Goal: Contribute content: Add original content to the website for others to see

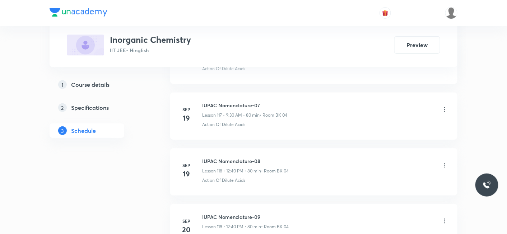
scroll to position [7332, 0]
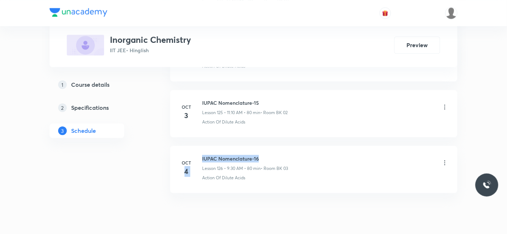
drag, startPoint x: 201, startPoint y: 133, endPoint x: 265, endPoint y: 130, distance: 63.6
click at [265, 154] on div "[DATE] IUPAC Nomenclature-16 Lesson 126 • 9:30 AM • 80 min • Room BK 03 Action …" at bounding box center [313, 167] width 269 height 26
click at [265, 154] on h6 "IUPAC Nomenclature-16" at bounding box center [245, 158] width 86 height 8
drag, startPoint x: 265, startPoint y: 130, endPoint x: 202, endPoint y: 131, distance: 62.5
click at [202, 154] on h6 "IUPAC Nomenclature-16" at bounding box center [245, 158] width 86 height 8
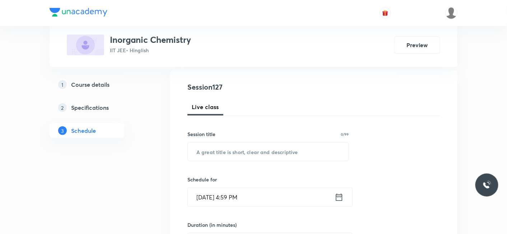
scroll to position [80, 0]
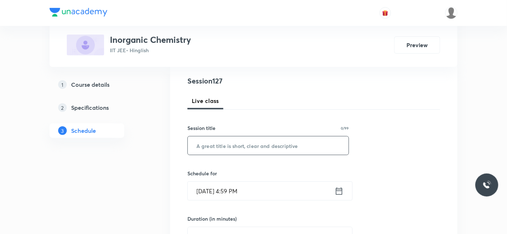
click at [223, 140] on input "text" at bounding box center [268, 145] width 161 height 18
paste input "IUPAC Nomenclature-16"
drag, startPoint x: 191, startPoint y: 145, endPoint x: 284, endPoint y: 146, distance: 92.3
click at [284, 146] on input "IUPAC Nomenclature-17" at bounding box center [268, 145] width 161 height 18
type input "Gaseous State_03"
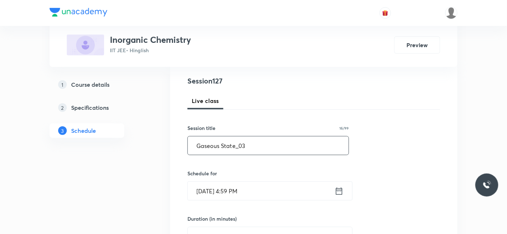
click at [226, 186] on input "[DATE] 4:59 PM" at bounding box center [261, 190] width 147 height 18
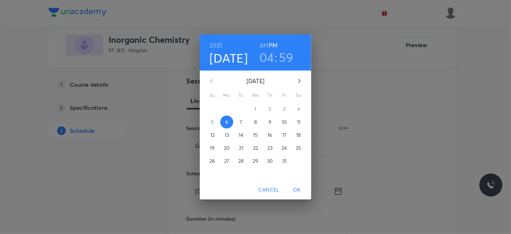
click at [239, 125] on span "7" at bounding box center [241, 121] width 13 height 7
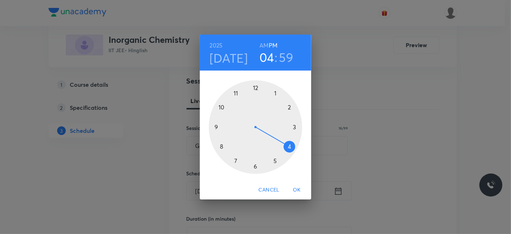
click at [222, 145] on div at bounding box center [255, 126] width 93 height 93
click at [267, 45] on h6 "AM" at bounding box center [263, 45] width 9 height 10
click at [256, 87] on div at bounding box center [255, 126] width 93 height 93
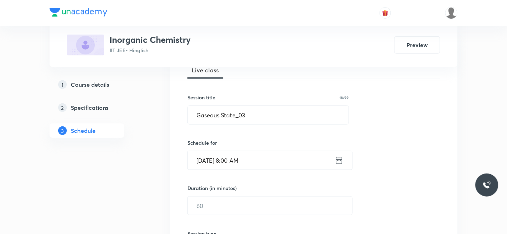
scroll to position [160, 0]
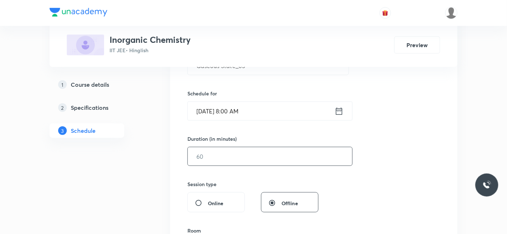
click at [232, 159] on input "text" at bounding box center [270, 156] width 165 height 18
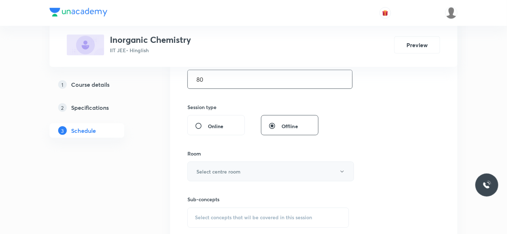
scroll to position [239, 0]
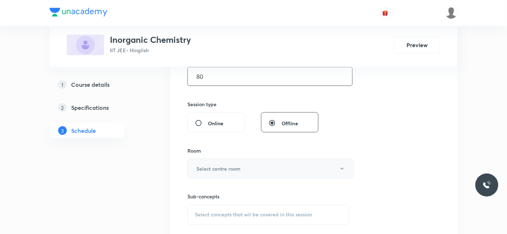
type input "80"
click at [216, 169] on h6 "Select centre room" at bounding box center [219, 169] width 44 height 8
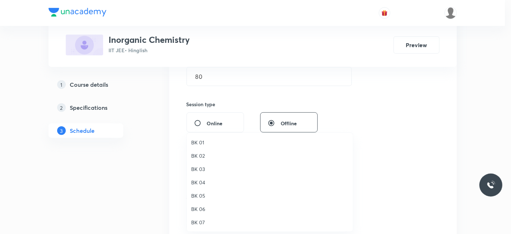
click at [199, 167] on span "BK 03" at bounding box center [269, 169] width 157 height 8
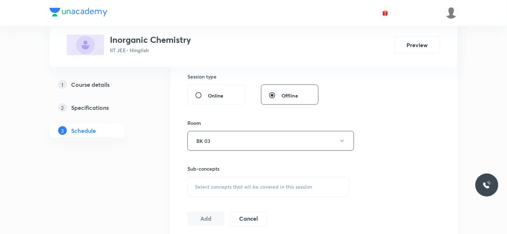
scroll to position [279, 0]
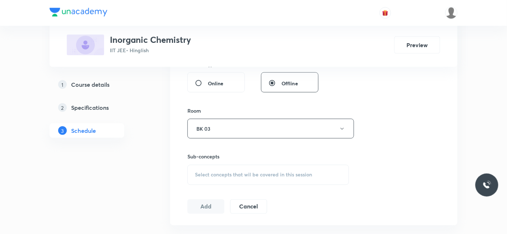
click at [215, 176] on span "Select concepts that wil be covered in this session" at bounding box center [253, 175] width 117 height 6
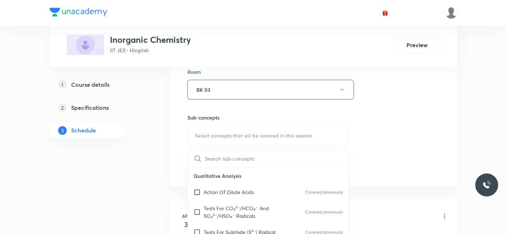
scroll to position [319, 0]
drag, startPoint x: 227, startPoint y: 190, endPoint x: 141, endPoint y: 189, distance: 85.9
click at [226, 190] on p "Action Of Dilute Acids" at bounding box center [229, 191] width 50 height 8
checkbox input "true"
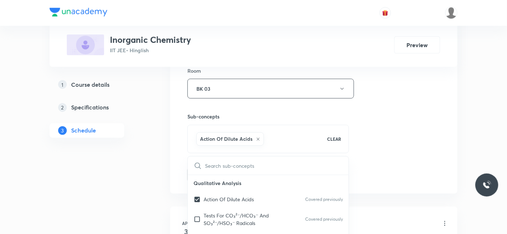
drag, startPoint x: 141, startPoint y: 189, endPoint x: 170, endPoint y: 186, distance: 28.8
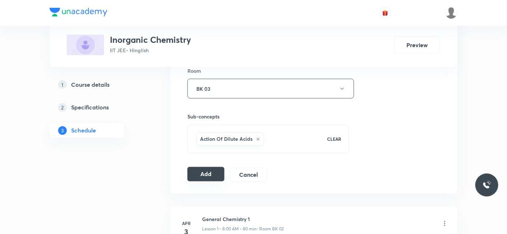
click at [202, 175] on button "Add" at bounding box center [206, 174] width 37 height 14
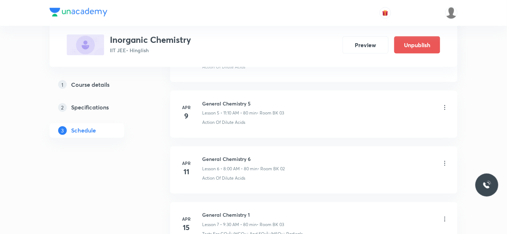
scroll to position [7059, 0]
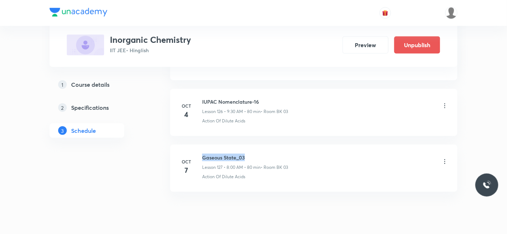
drag, startPoint x: 247, startPoint y: 133, endPoint x: 203, endPoint y: 131, distance: 44.2
click at [203, 153] on h6 "Gaseous State_03" at bounding box center [245, 157] width 86 height 8
copy h6 "Gaseous State_03"
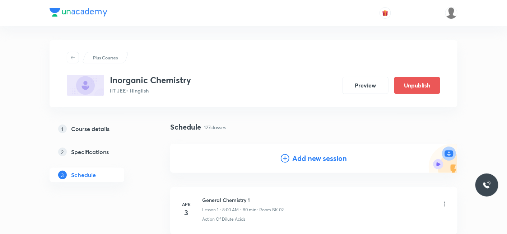
click at [314, 158] on h4 "Add new session" at bounding box center [319, 158] width 55 height 11
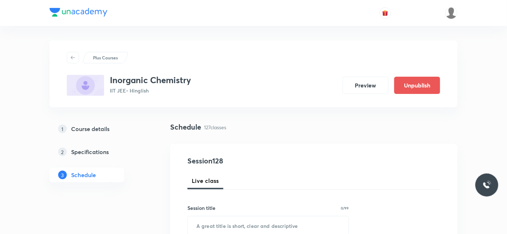
scroll to position [80, 0]
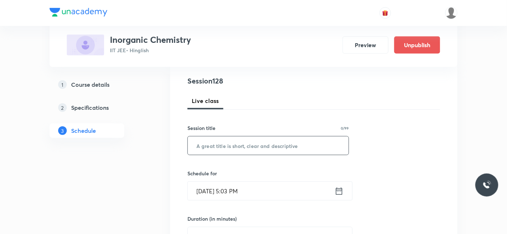
click at [242, 149] on input "text" at bounding box center [268, 145] width 161 height 18
paste input "Gaseous State_03"
type input "Gaseous State_04"
click at [223, 192] on input "[DATE] 5:03 PM" at bounding box center [261, 190] width 147 height 18
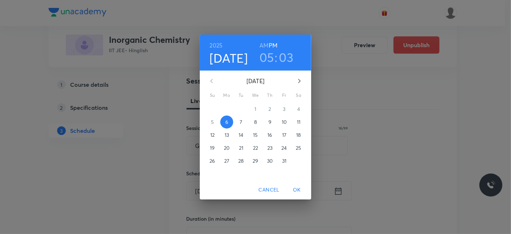
click at [242, 123] on p "7" at bounding box center [241, 121] width 3 height 7
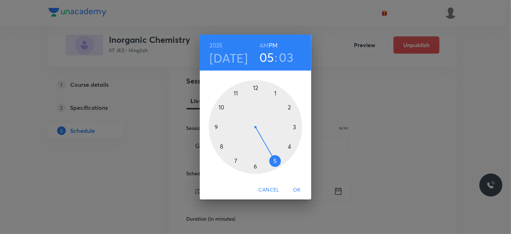
click at [263, 46] on h6 "AM" at bounding box center [263, 45] width 9 height 10
click at [236, 91] on div at bounding box center [255, 126] width 93 height 93
drag, startPoint x: 254, startPoint y: 89, endPoint x: 290, endPoint y: 107, distance: 39.7
click at [290, 107] on div at bounding box center [255, 126] width 93 height 93
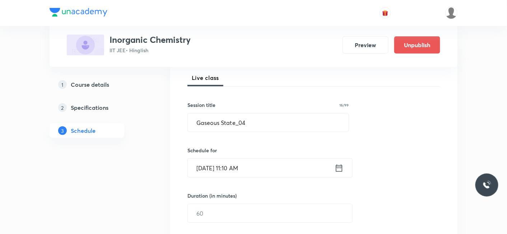
scroll to position [120, 0]
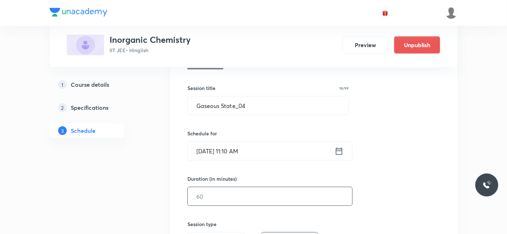
click at [211, 194] on input "text" at bounding box center [270, 196] width 165 height 18
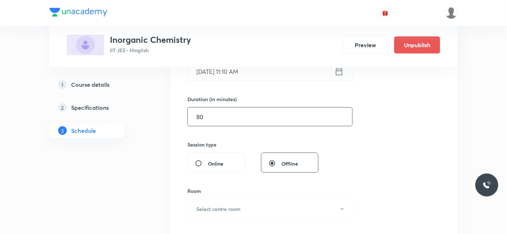
scroll to position [199, 0]
type input "80"
click at [201, 202] on button "Select centre room" at bounding box center [271, 208] width 167 height 20
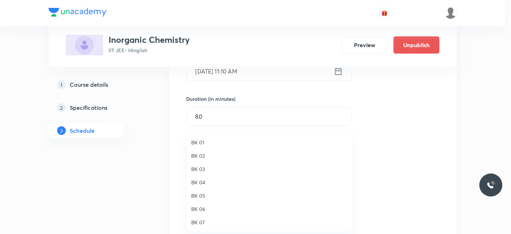
click at [202, 168] on span "BK 03" at bounding box center [269, 169] width 157 height 8
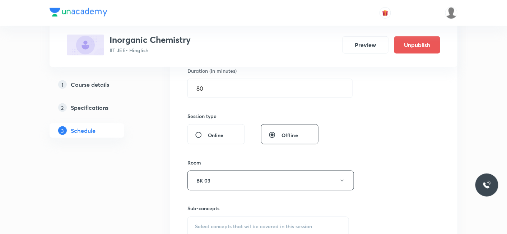
scroll to position [239, 0]
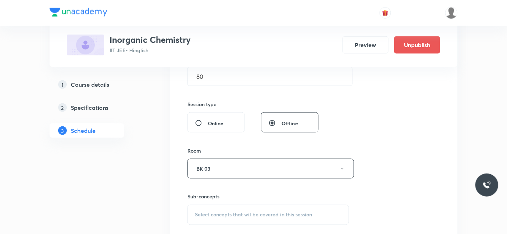
click at [225, 212] on span "Select concepts that wil be covered in this session" at bounding box center [253, 215] width 117 height 6
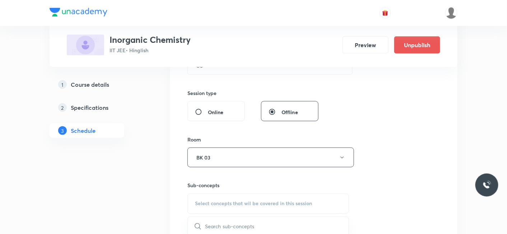
scroll to position [290, 0]
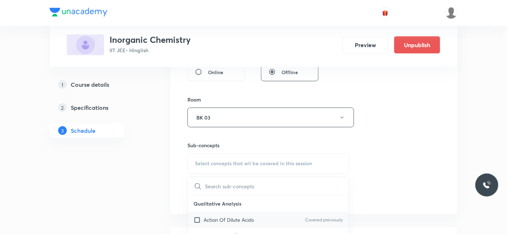
click at [229, 220] on p "Action Of Dilute Acids" at bounding box center [229, 220] width 50 height 8
checkbox input "true"
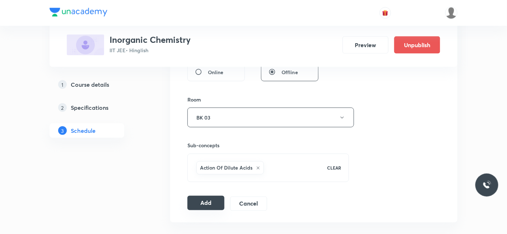
click at [199, 197] on button "Add" at bounding box center [206, 202] width 37 height 14
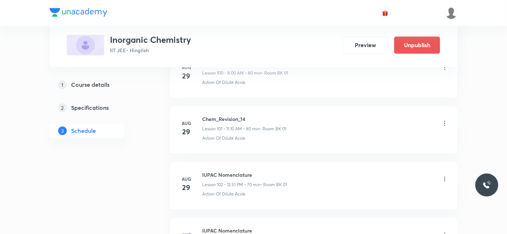
scroll to position [7114, 0]
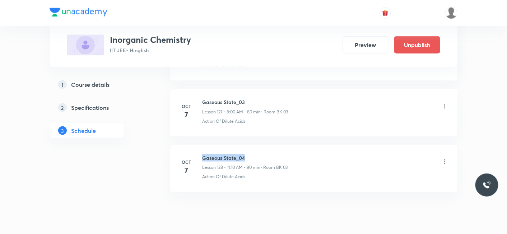
drag, startPoint x: 202, startPoint y: 133, endPoint x: 270, endPoint y: 123, distance: 68.9
click at [270, 145] on li "[DATE] Gaseous State_04 Lesson 128 • 11:10 AM • 80 min • Room BK 03 Action Of D…" at bounding box center [313, 168] width 287 height 47
click at [268, 154] on h6 "Gaseous State_04" at bounding box center [245, 158] width 86 height 8
